Goal: Navigation & Orientation: Find specific page/section

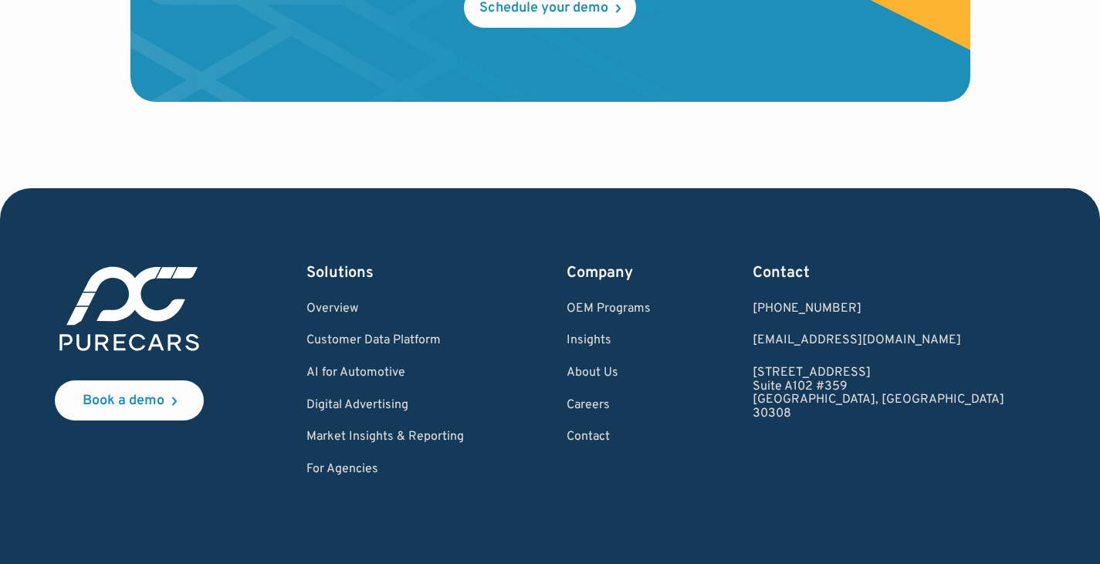
scroll to position [4670, 0]
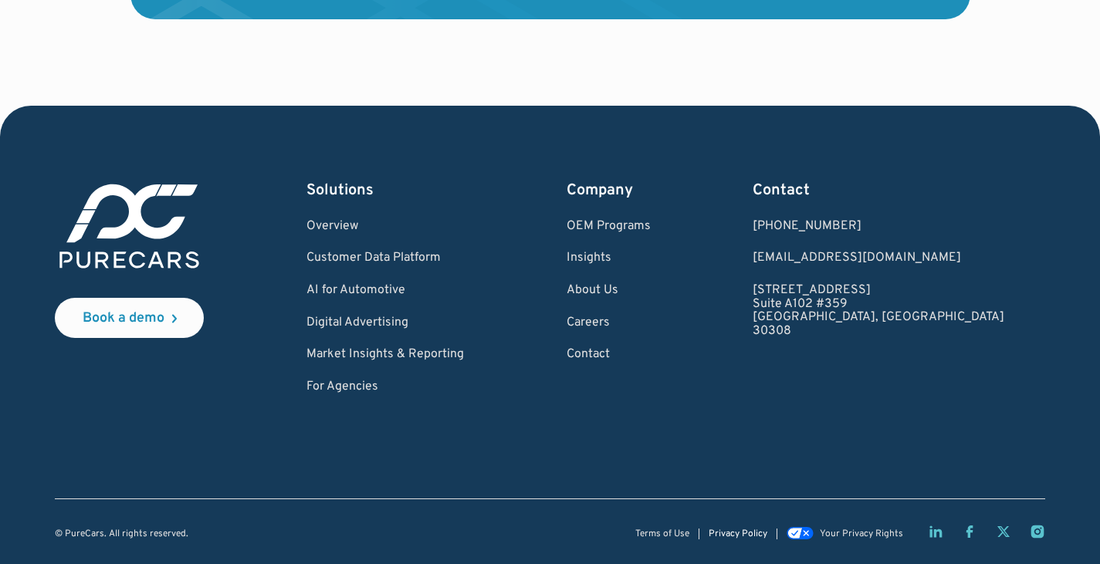
click at [728, 533] on link "Privacy Policy" at bounding box center [738, 535] width 59 height 10
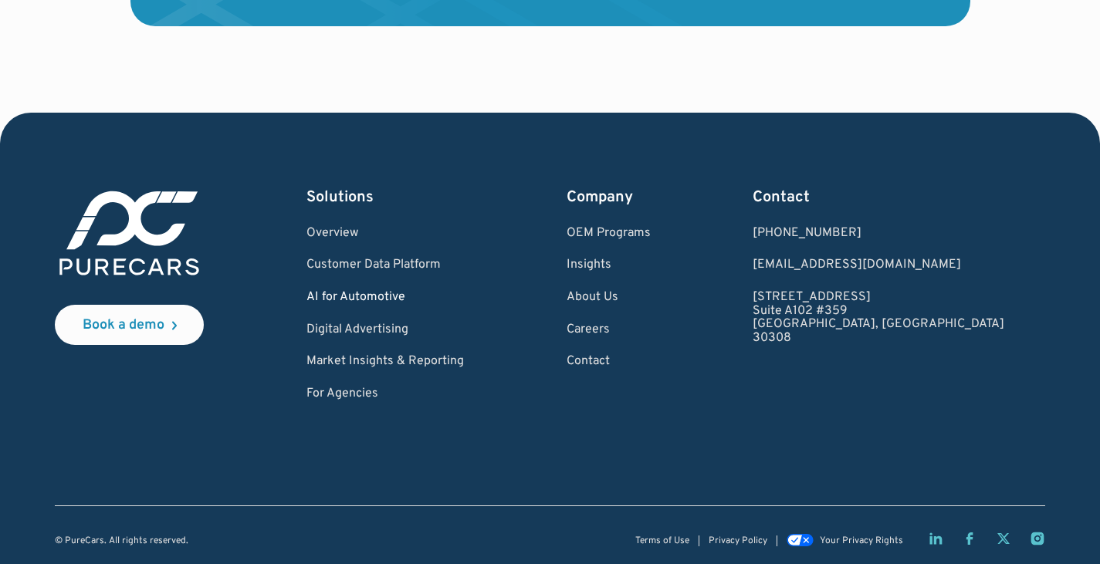
click at [412, 296] on link "AI for Automotive" at bounding box center [384, 298] width 157 height 14
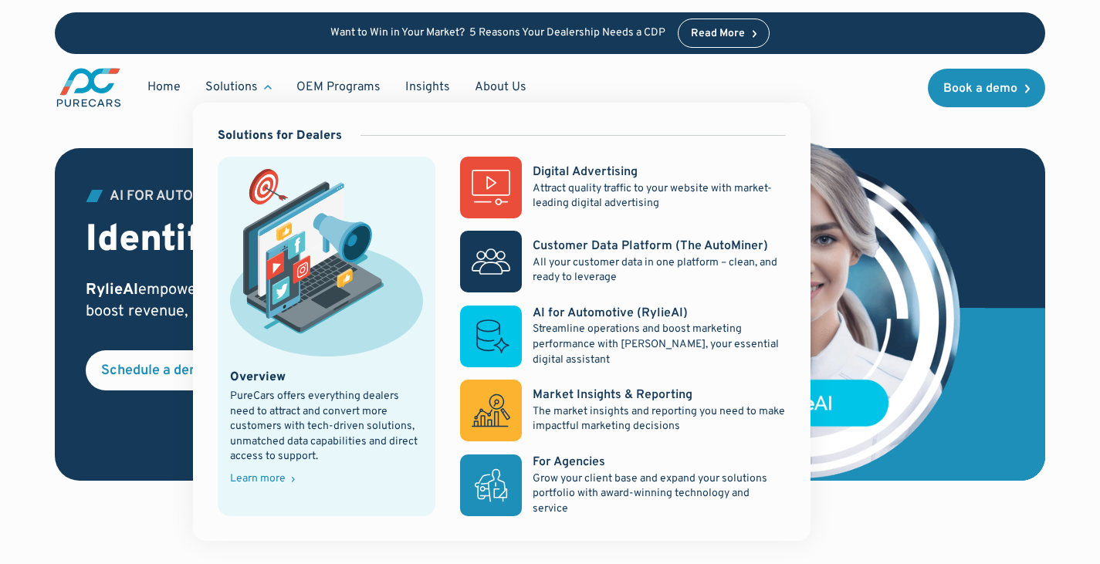
click at [269, 479] on div "Learn more" at bounding box center [258, 479] width 56 height 11
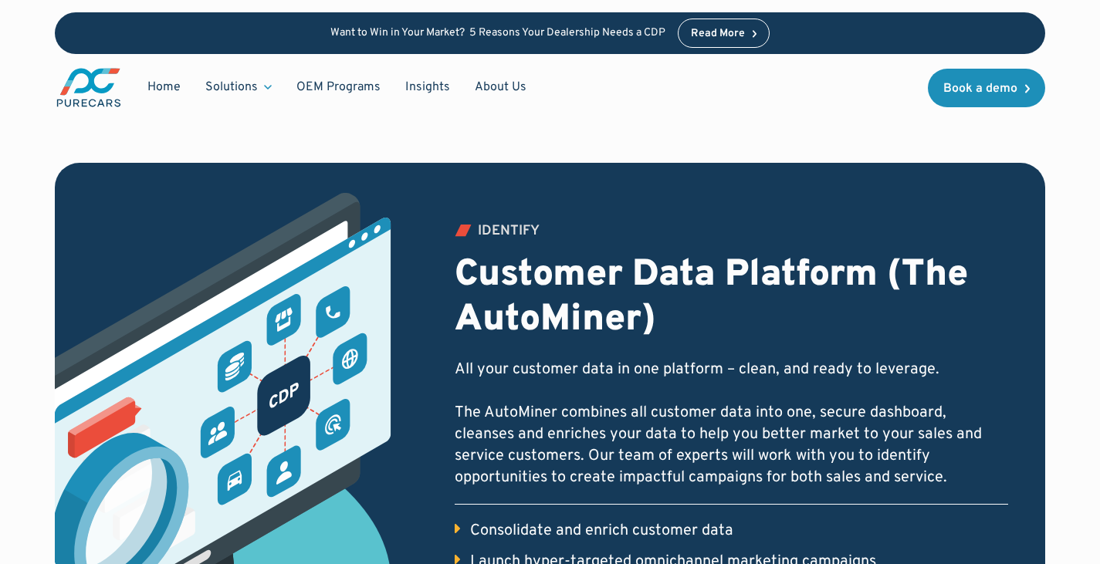
scroll to position [753, 0]
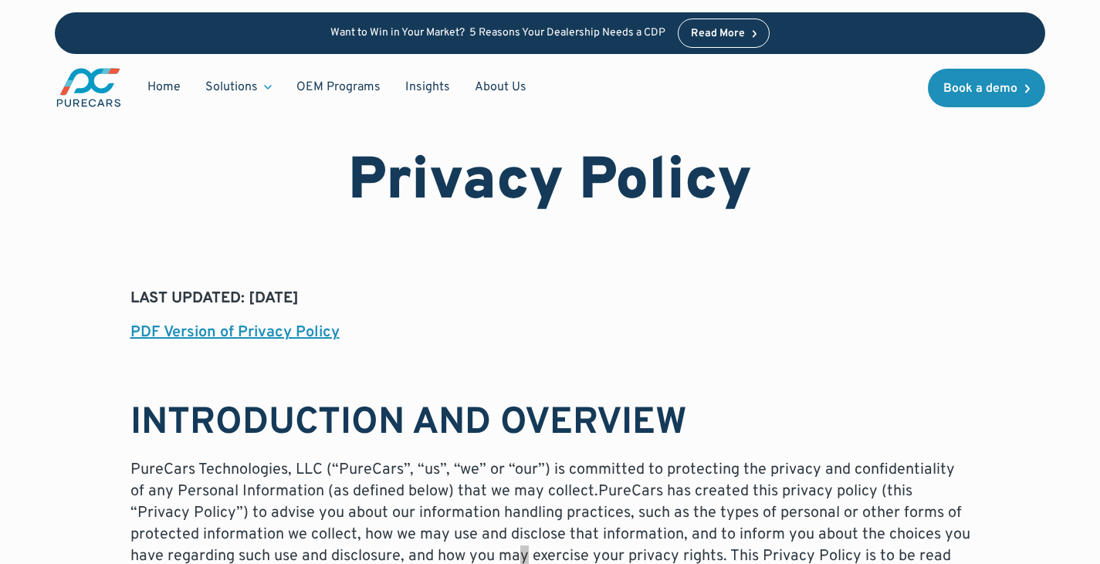
scroll to position [2, 0]
